Goal: Task Accomplishment & Management: Complete application form

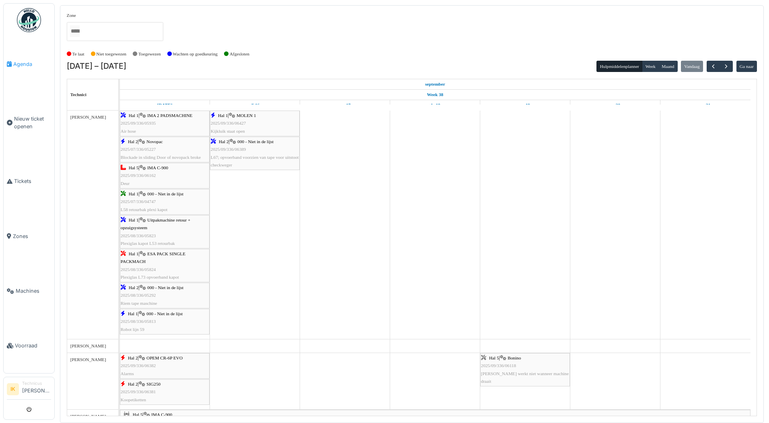
click at [22, 64] on span "Agenda" at bounding box center [32, 64] width 38 height 8
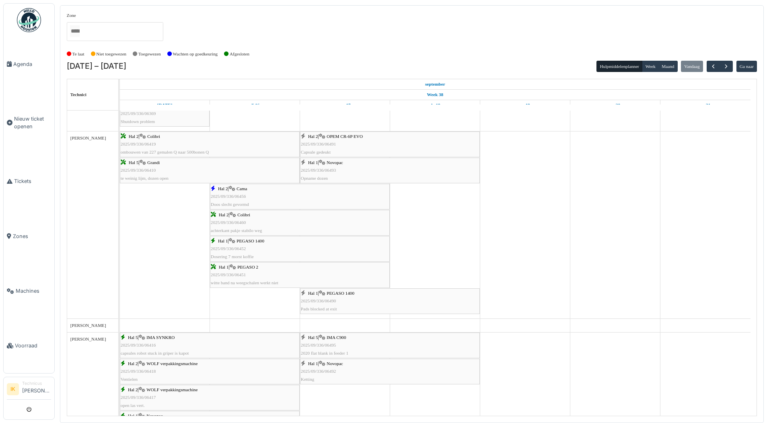
scroll to position [643, 0]
click at [335, 167] on span "2025/09/336/06493" at bounding box center [318, 167] width 35 height 5
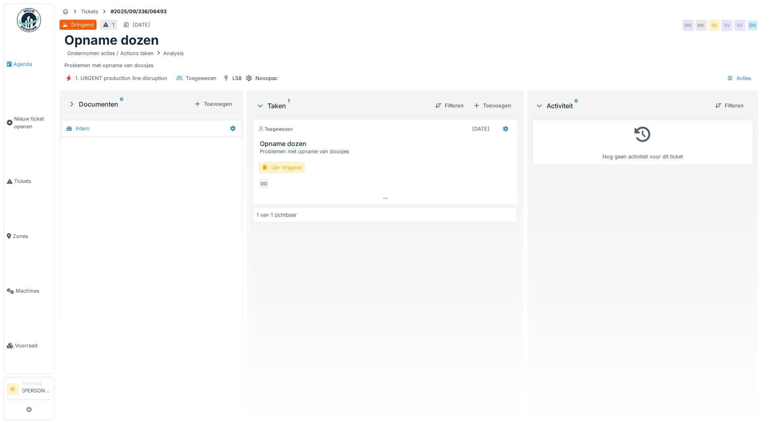
click at [22, 64] on span "Agenda" at bounding box center [32, 64] width 38 height 8
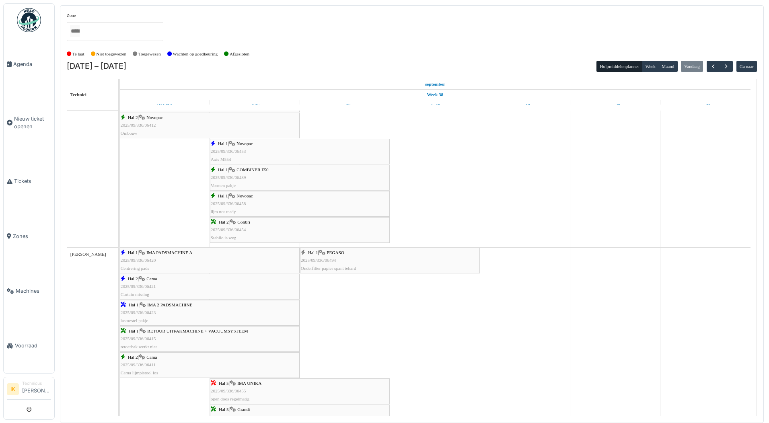
click at [318, 261] on span "2025/09/336/06494" at bounding box center [318, 260] width 35 height 5
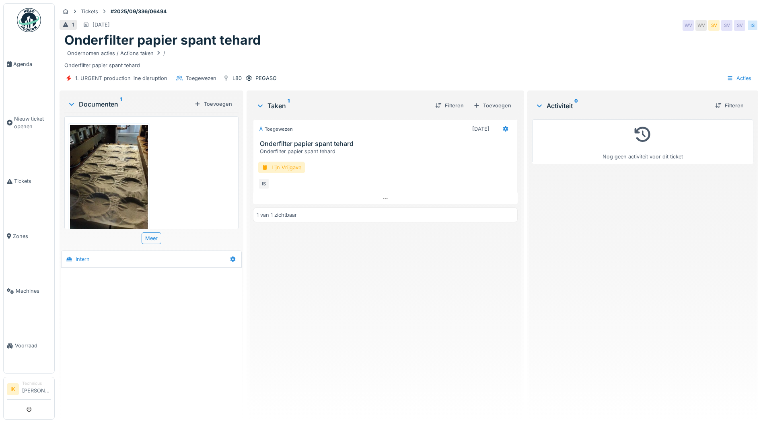
click at [97, 175] on img at bounding box center [109, 177] width 78 height 104
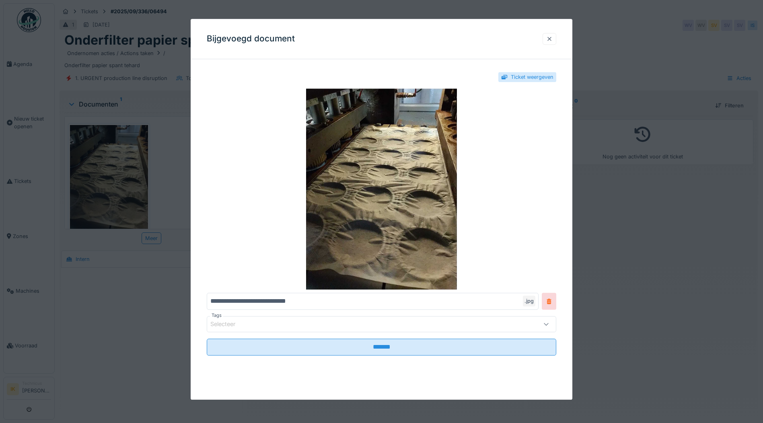
click at [552, 37] on div at bounding box center [549, 39] width 6 height 8
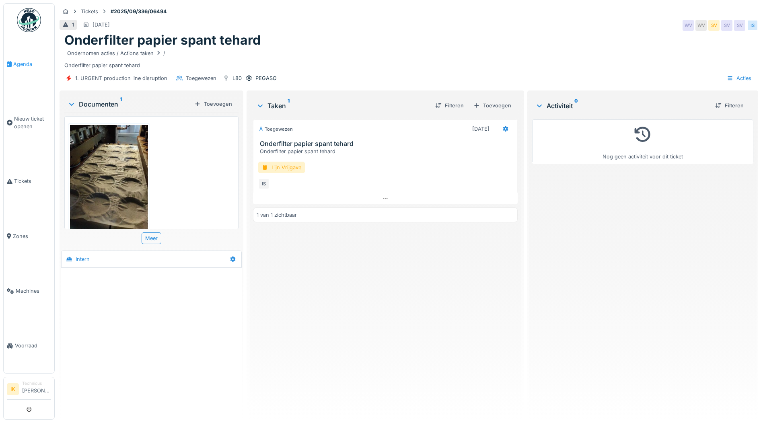
click at [27, 63] on span "Agenda" at bounding box center [32, 64] width 38 height 8
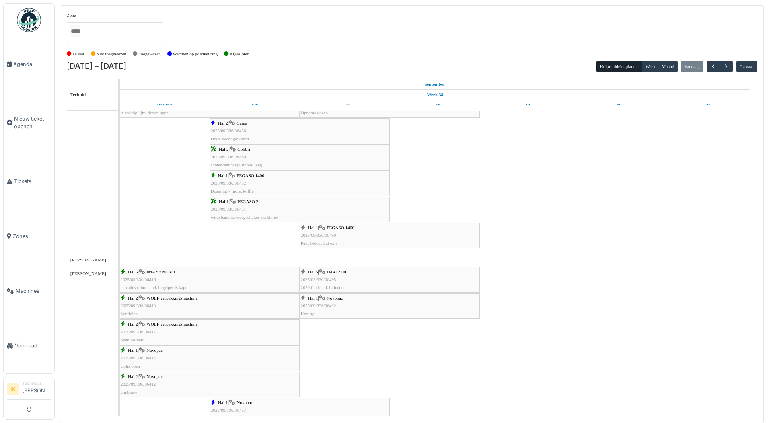
scroll to position [676, 0]
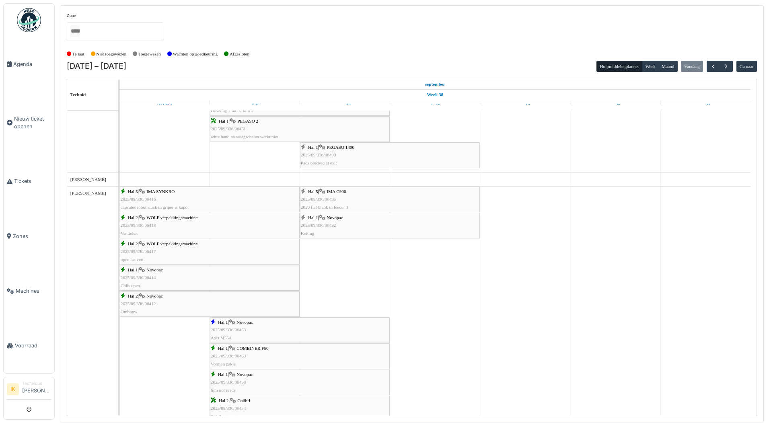
click at [330, 145] on span "PEGASO 1400" at bounding box center [341, 147] width 28 height 5
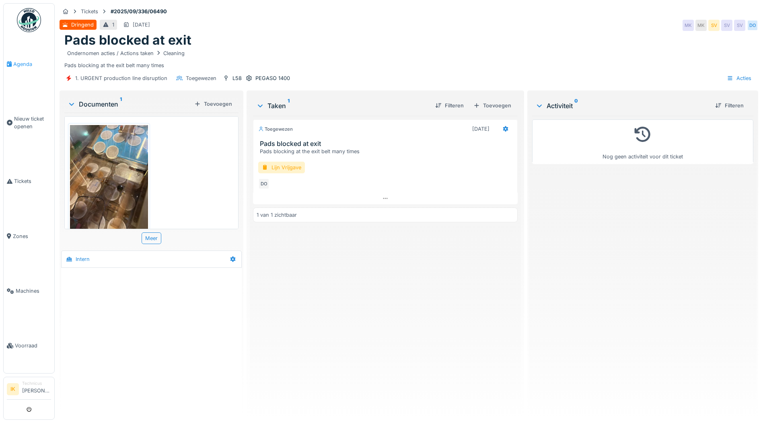
click at [18, 64] on span "Agenda" at bounding box center [32, 64] width 38 height 8
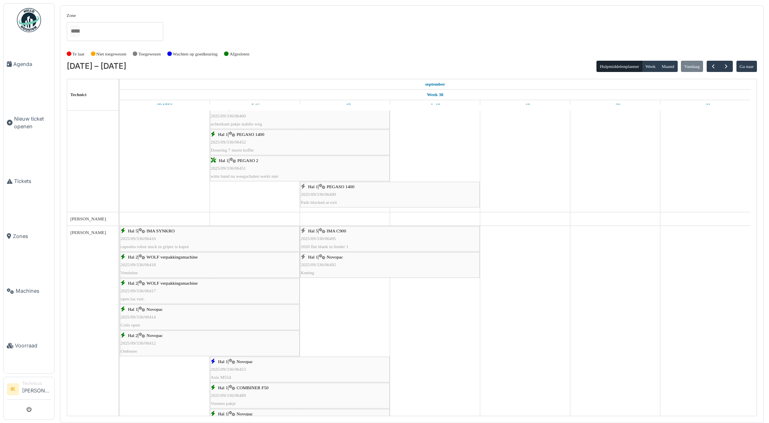
scroll to position [764, 0]
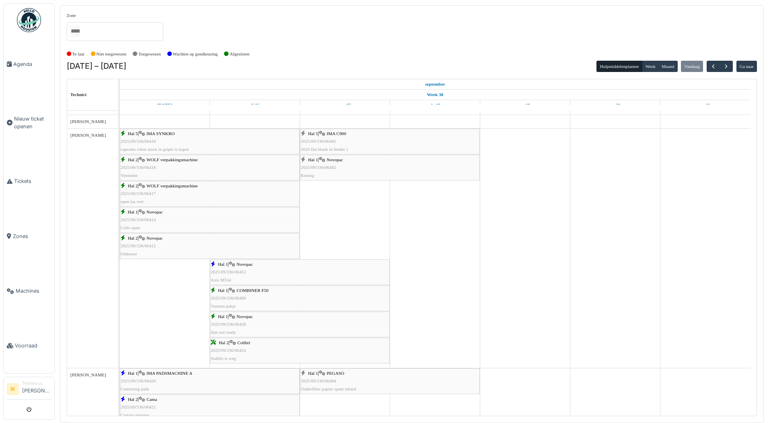
click at [330, 168] on span "2025/09/336/06492" at bounding box center [318, 167] width 35 height 5
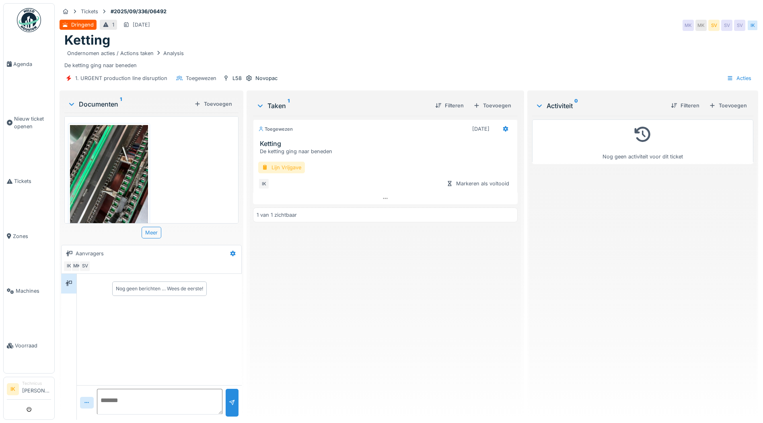
click at [284, 165] on div "Lijn Vrijgave" at bounding box center [281, 168] width 47 height 12
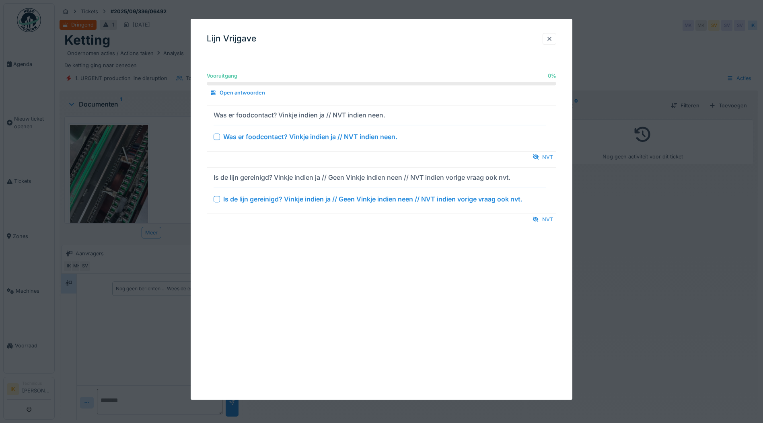
click at [215, 135] on div at bounding box center [217, 137] width 6 height 6
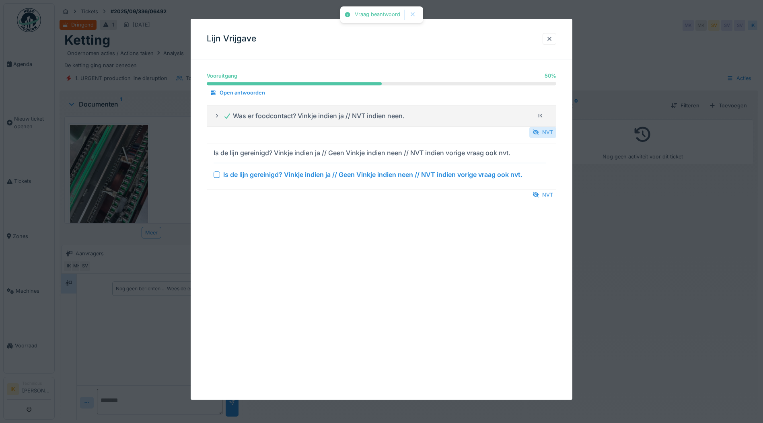
click at [539, 133] on div at bounding box center [535, 133] width 6 height 8
click at [544, 193] on div "NVT" at bounding box center [542, 195] width 27 height 11
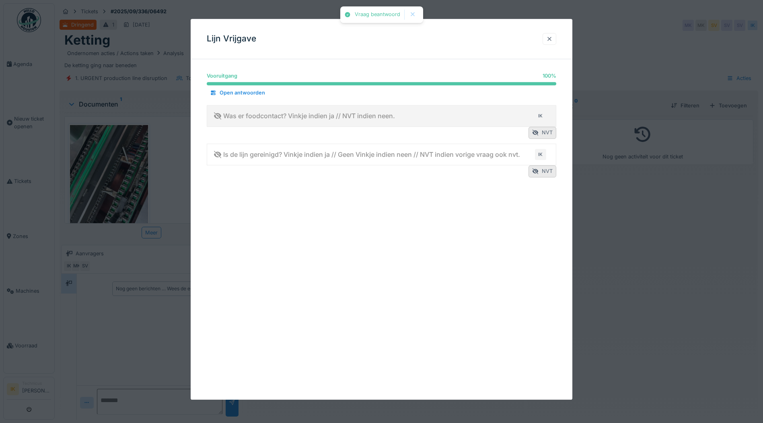
click at [553, 40] on div at bounding box center [549, 39] width 6 height 8
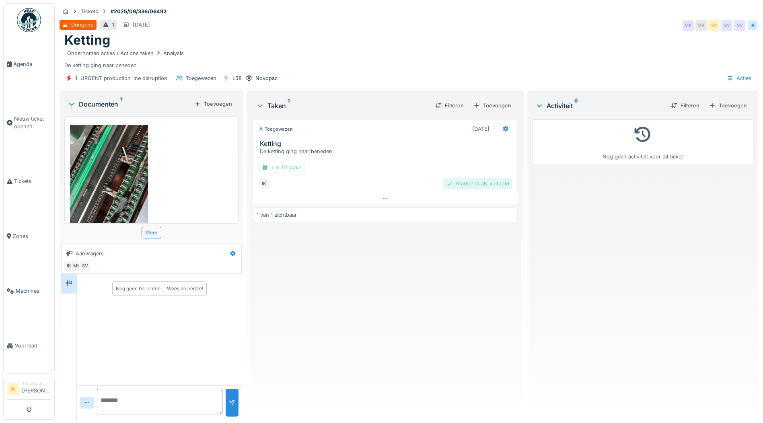
click at [455, 185] on div "Markeren als voltooid" at bounding box center [477, 183] width 69 height 11
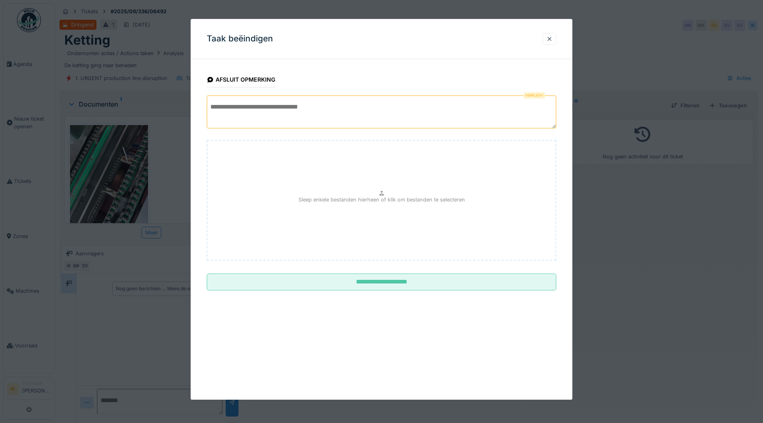
click at [238, 107] on textarea at bounding box center [381, 111] width 349 height 33
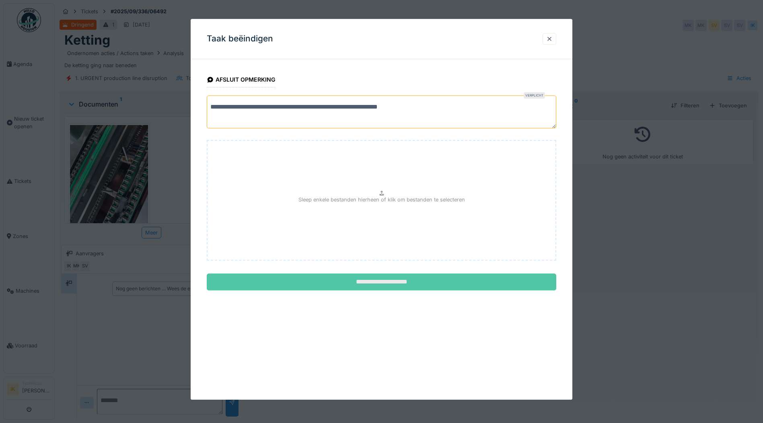
type textarea "**********"
click at [371, 280] on input "**********" at bounding box center [381, 282] width 349 height 17
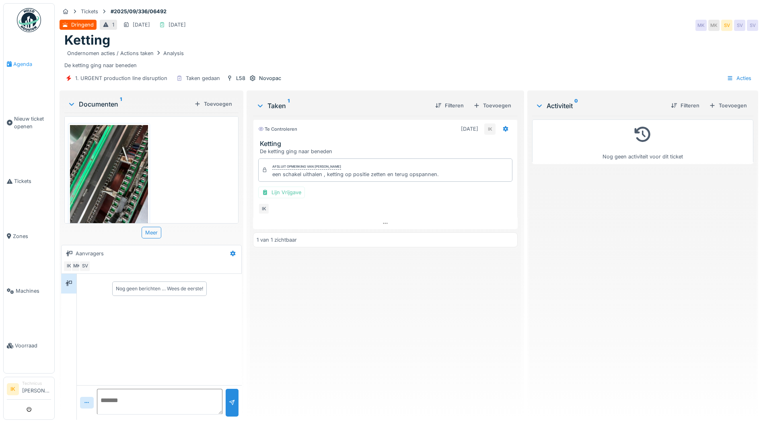
click at [23, 64] on span "Agenda" at bounding box center [32, 64] width 38 height 8
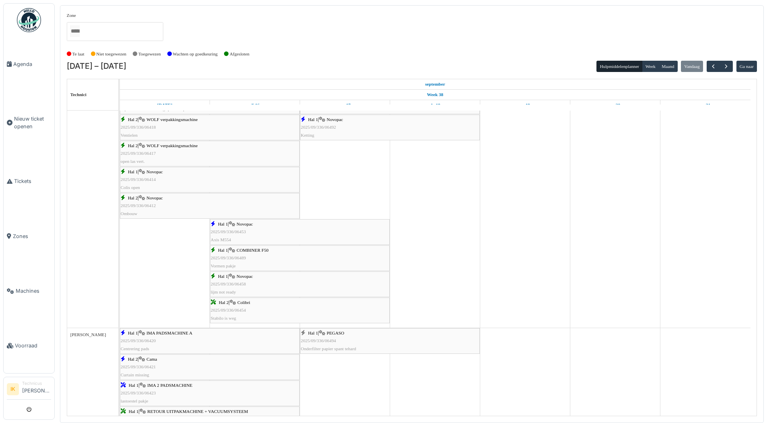
click at [244, 255] on span "2025/09/336/06489" at bounding box center [228, 257] width 35 height 5
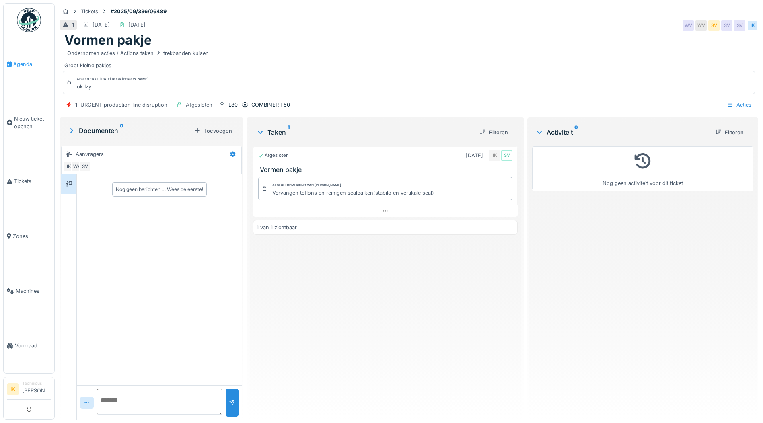
click at [21, 62] on span "Agenda" at bounding box center [32, 64] width 38 height 8
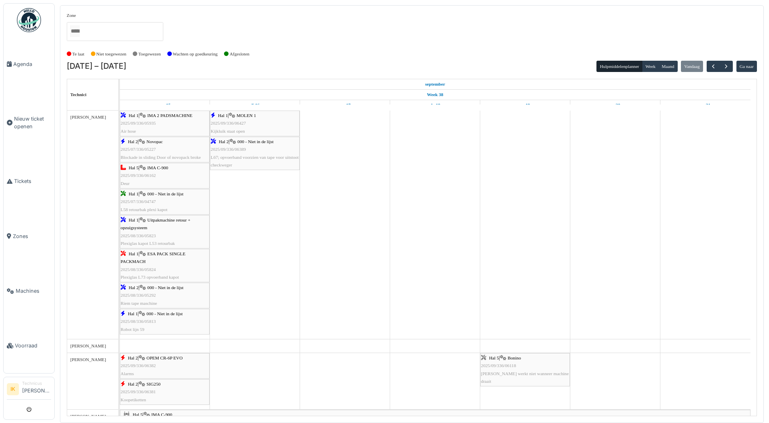
click at [499, 367] on span "2025/09/336/06118" at bounding box center [498, 365] width 35 height 5
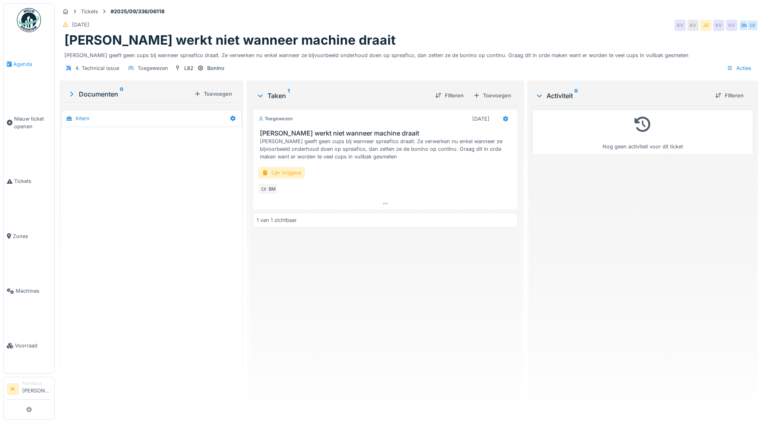
click at [25, 64] on span "Agenda" at bounding box center [32, 64] width 38 height 8
